Goal: Task Accomplishment & Management: Manage account settings

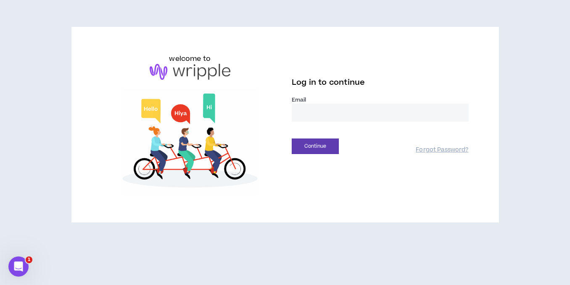
click at [299, 107] on input "email" at bounding box center [380, 113] width 177 height 18
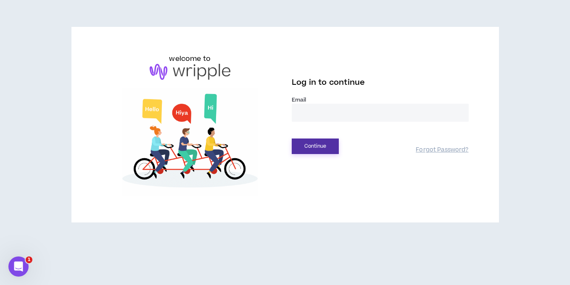
type input "**********"
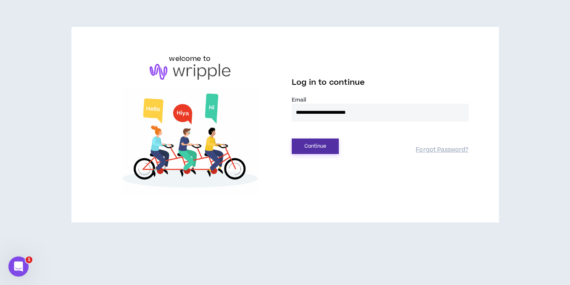
click at [315, 148] on button "Continue" at bounding box center [315, 147] width 47 height 16
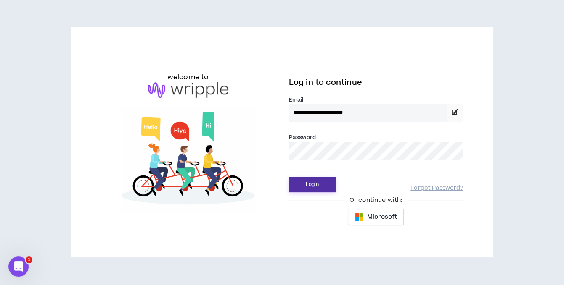
click at [301, 179] on div "Login Forgot Password?" at bounding box center [376, 181] width 174 height 21
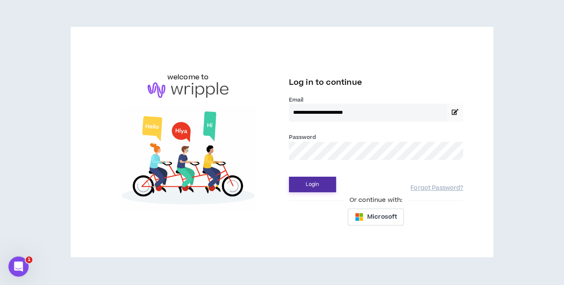
click at [303, 182] on button "Login" at bounding box center [312, 185] width 47 height 16
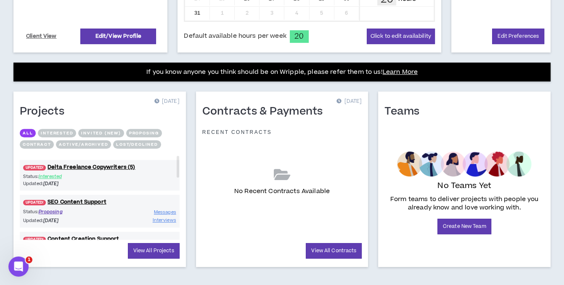
scroll to position [301, 0]
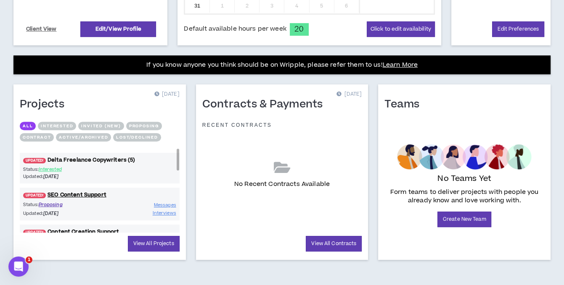
click at [75, 159] on link "UPDATED! Delta Freelance Copywriters (5)" at bounding box center [100, 160] width 160 height 8
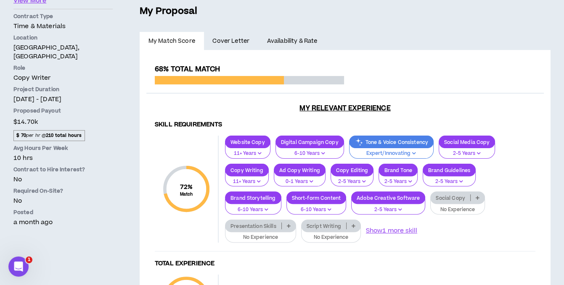
scroll to position [178, 0]
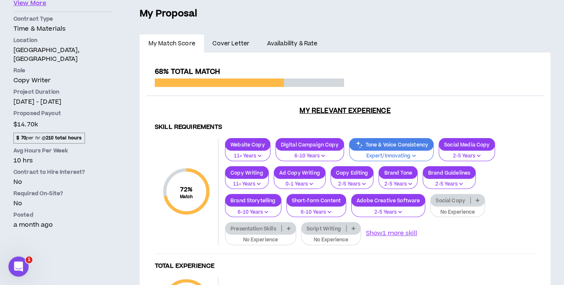
click at [474, 197] on p at bounding box center [477, 200] width 14 height 7
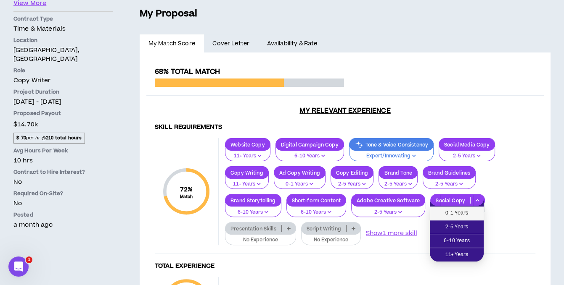
click at [458, 213] on span "0-1 Years" at bounding box center [457, 213] width 44 height 9
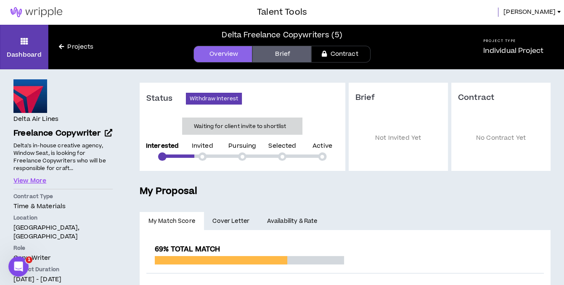
scroll to position [0, 0]
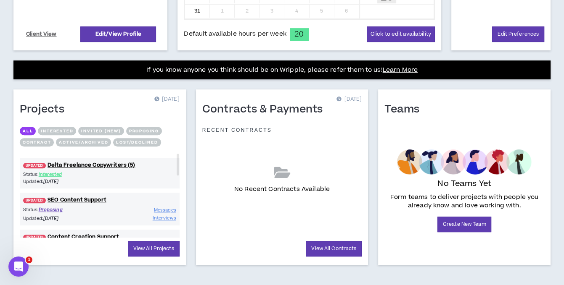
scroll to position [301, 0]
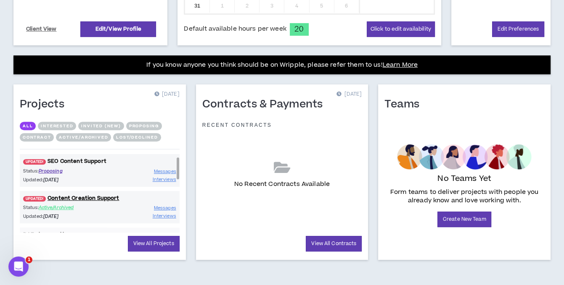
click at [82, 160] on link "UPDATED! SEO Content Support" at bounding box center [100, 162] width 160 height 8
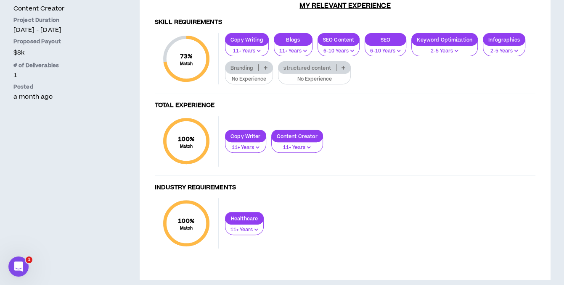
scroll to position [39, 0]
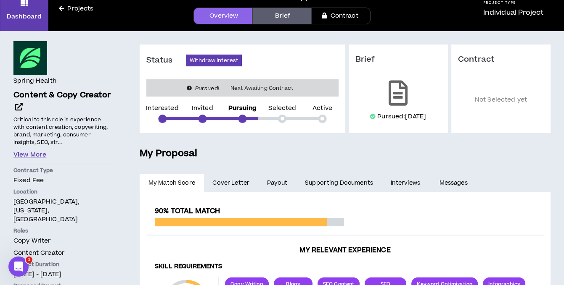
click at [33, 151] on button "View More" at bounding box center [29, 154] width 33 height 9
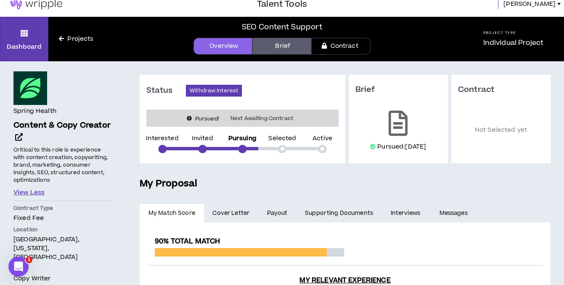
scroll to position [0, 0]
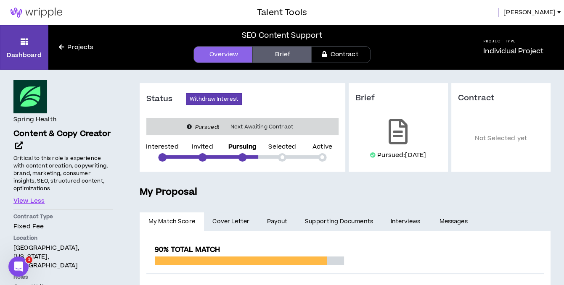
click at [72, 47] on link "Projects" at bounding box center [75, 47] width 55 height 9
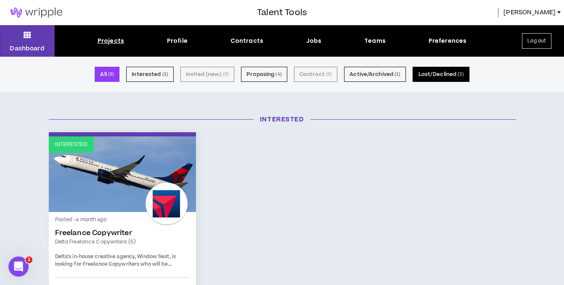
click at [437, 75] on button "Lost/Declined ( 3 )" at bounding box center [440, 74] width 56 height 15
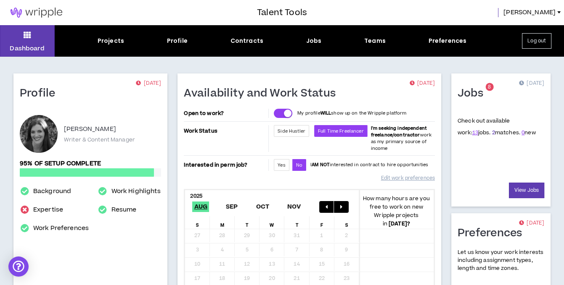
click at [492, 132] on link "2" at bounding box center [493, 133] width 3 height 8
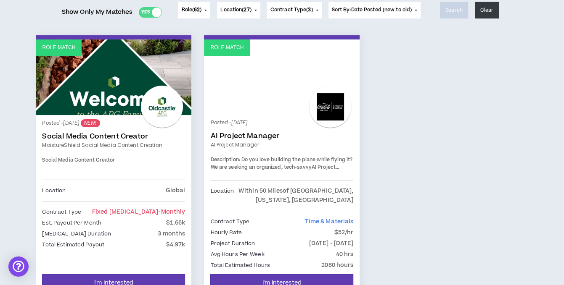
scroll to position [126, 0]
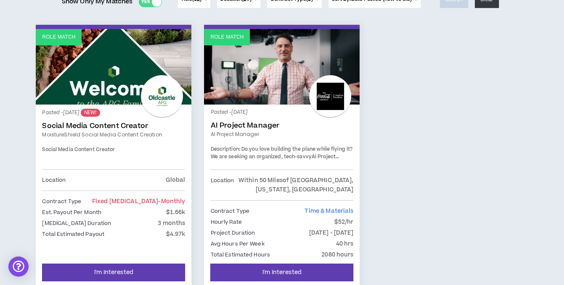
click at [254, 125] on link "AI Project Manager" at bounding box center [281, 125] width 143 height 8
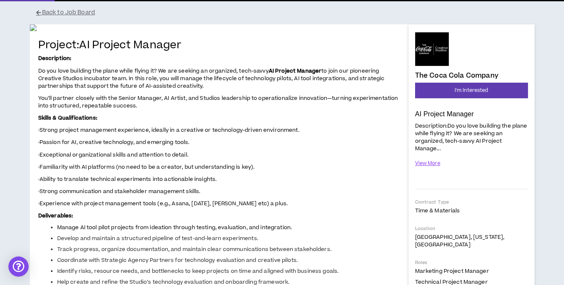
scroll to position [84, 0]
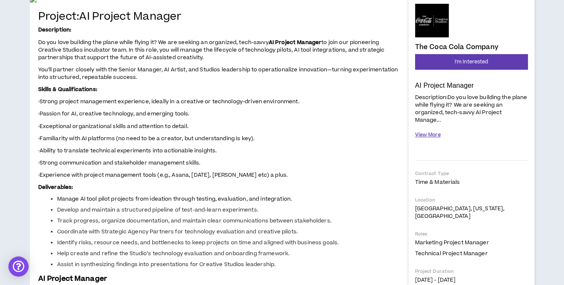
click at [437, 132] on button "View More" at bounding box center [428, 135] width 26 height 15
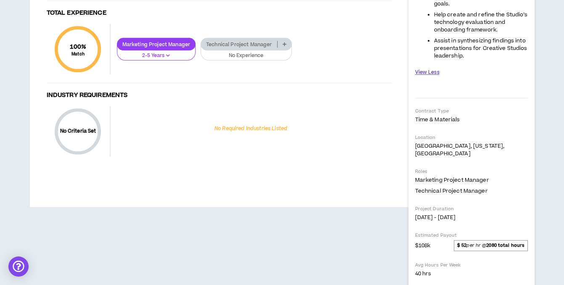
scroll to position [757, 0]
